Goal: Transaction & Acquisition: Purchase product/service

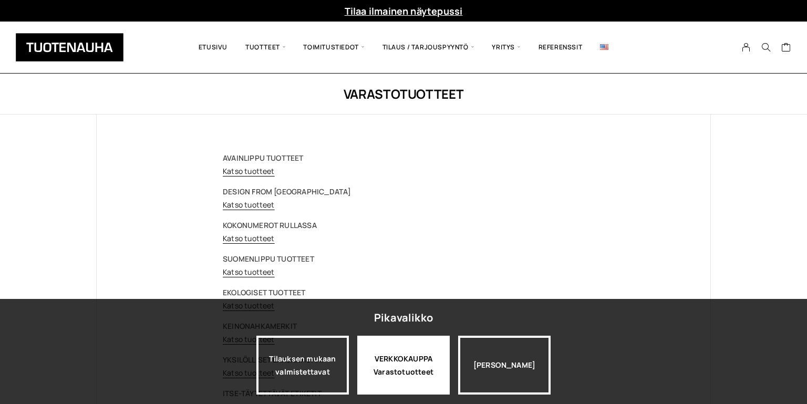
click at [425, 366] on div "VERKKOKAUPPA Varastotuotteet" at bounding box center [403, 365] width 92 height 59
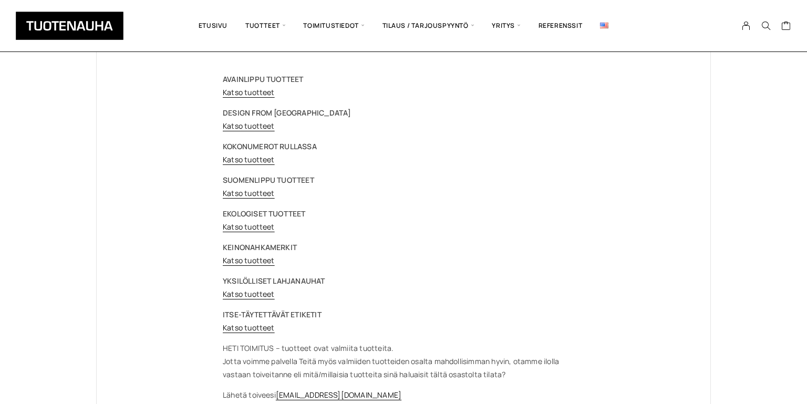
scroll to position [78, 0]
click at [262, 197] on p "SUOMENLIPPU TUOTTEET Katso tuotteet" at bounding box center [404, 187] width 362 height 26
click at [260, 193] on link "Katso tuotteet" at bounding box center [249, 194] width 52 height 10
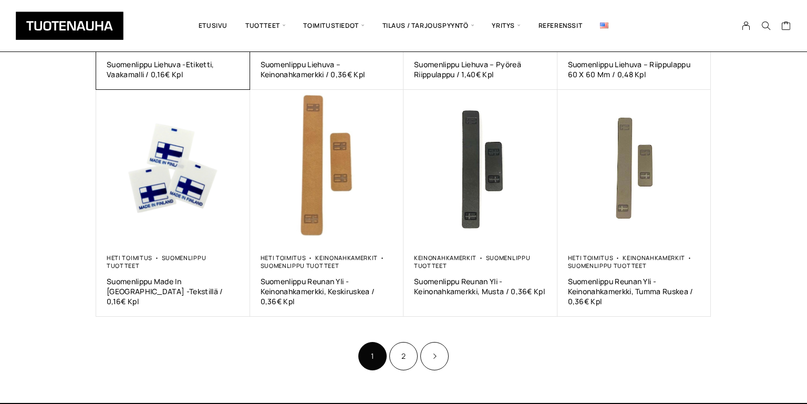
scroll to position [603, 0]
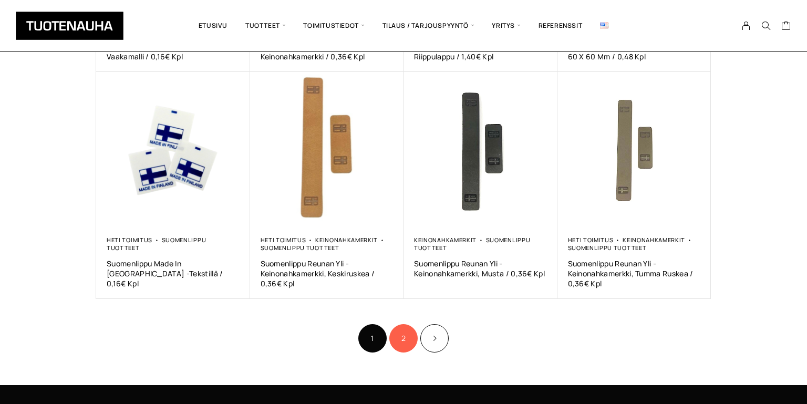
click at [411, 330] on link "2" at bounding box center [403, 338] width 28 height 28
